Goal: Find contact information: Find contact information

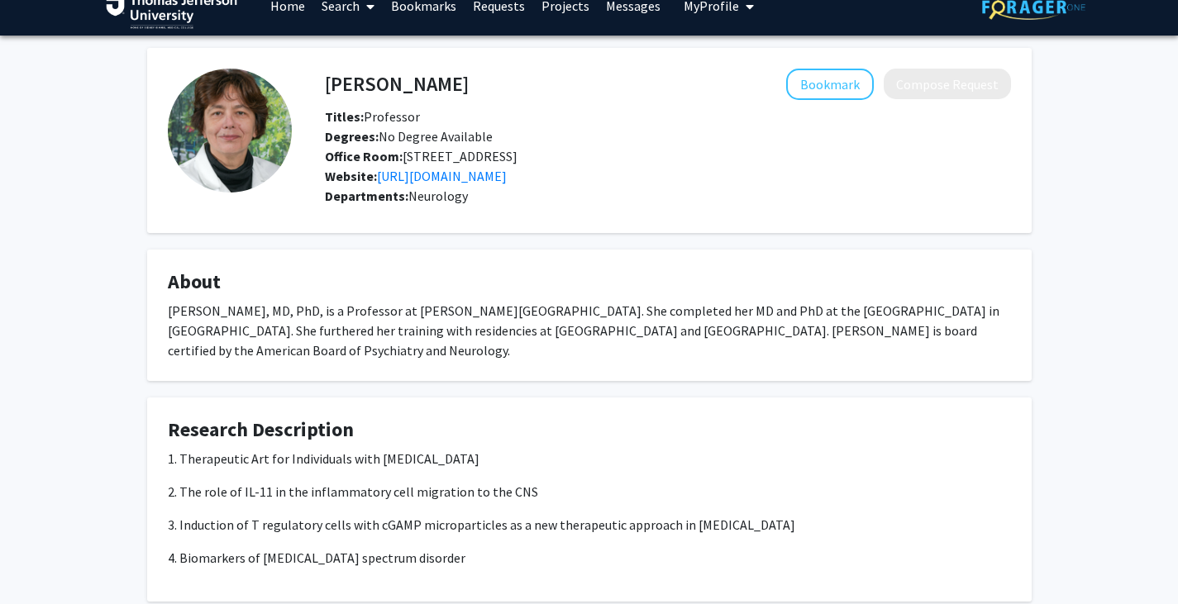
scroll to position [25, 0]
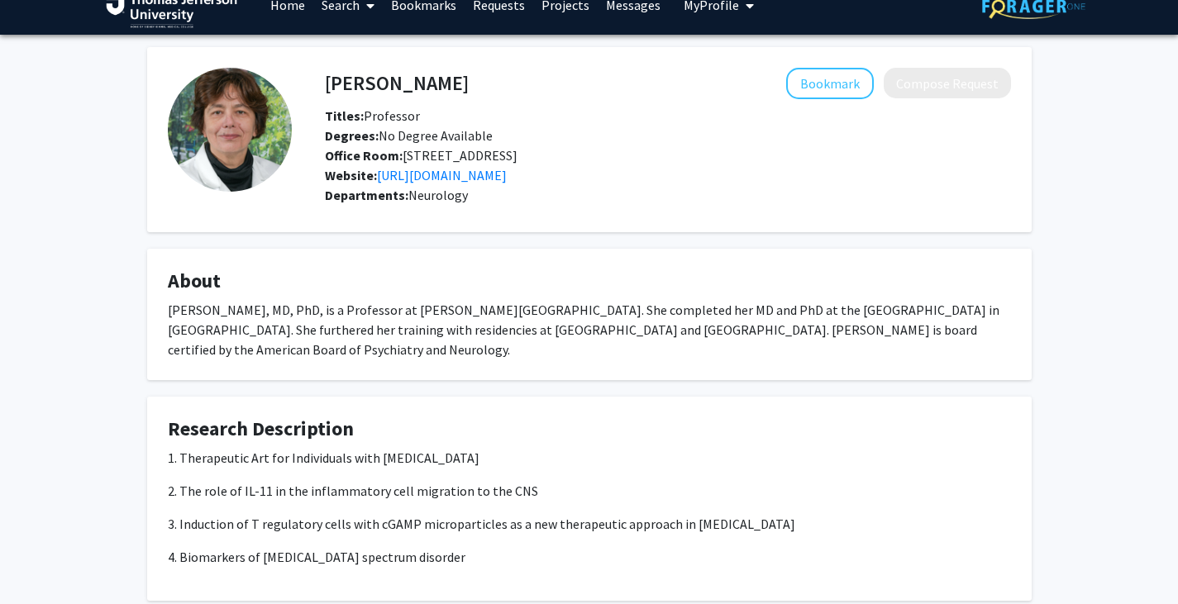
click at [704, 342] on div "[PERSON_NAME], MD, PhD, is a Professor at [PERSON_NAME][GEOGRAPHIC_DATA]. She c…" at bounding box center [589, 330] width 843 height 60
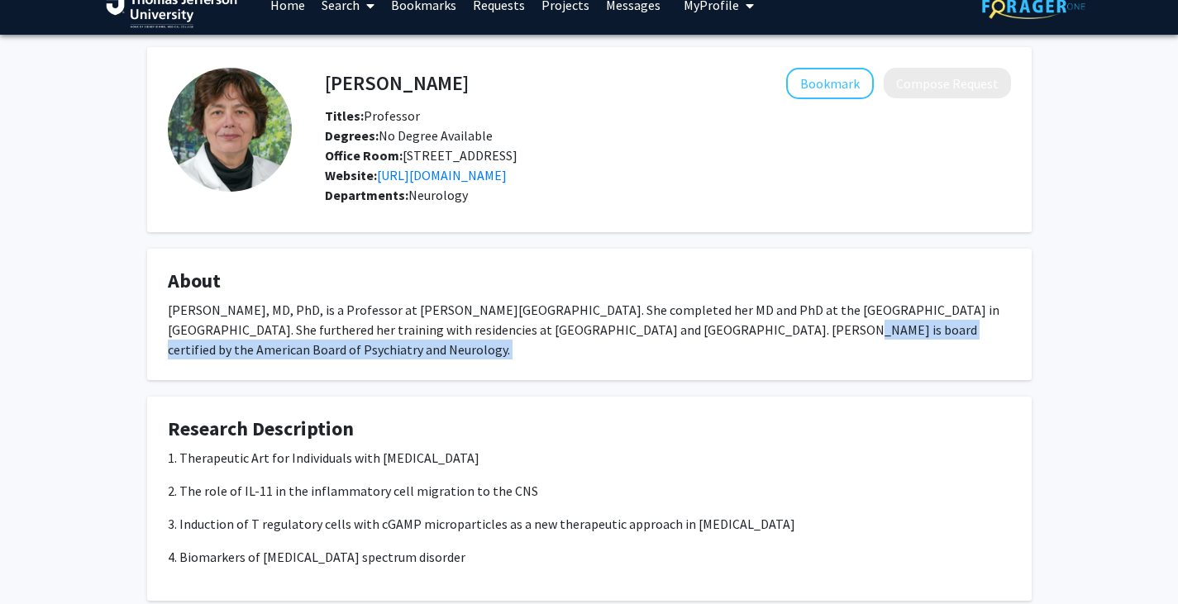
drag, startPoint x: 704, startPoint y: 342, endPoint x: 724, endPoint y: 388, distance: 50.4
click at [724, 380] on fg-card "About Silva Markovic-Plese, MD, PhD, is a Professor at Thomas Jefferson Univers…" at bounding box center [589, 314] width 885 height 131
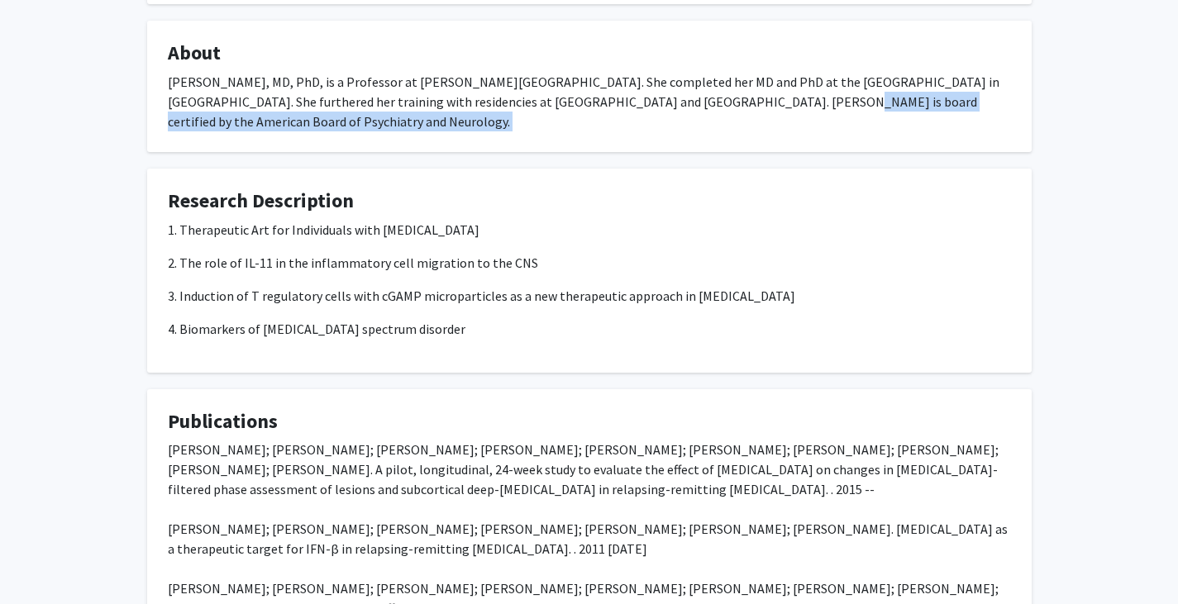
scroll to position [327, 0]
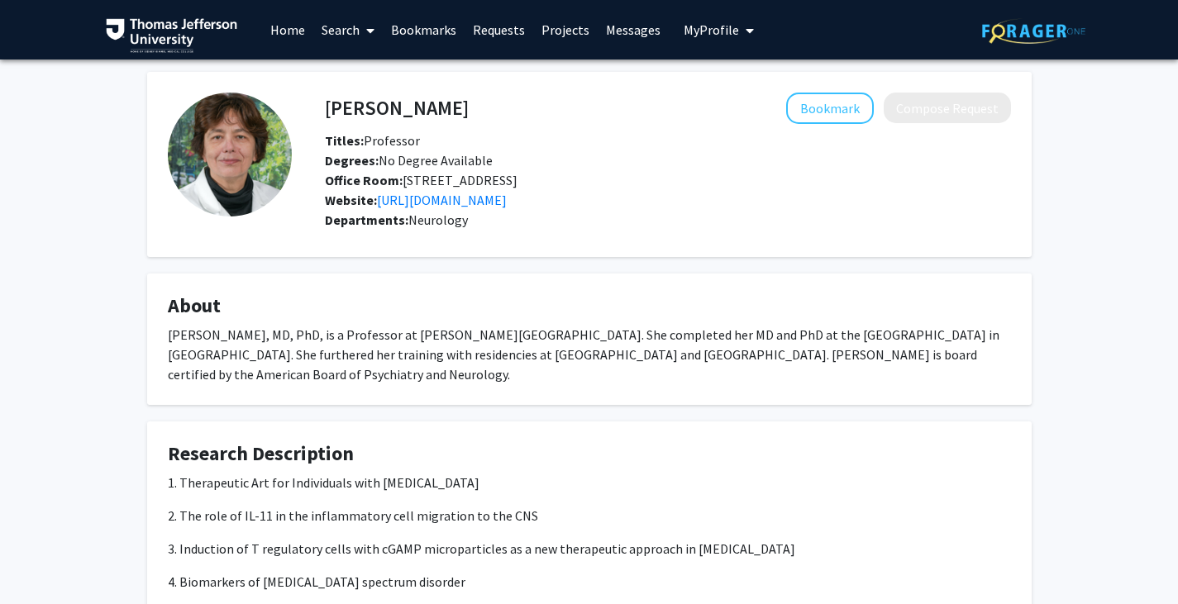
click at [511, 184] on span "Office Room: [STREET_ADDRESS]" at bounding box center [421, 180] width 193 height 17
